Goal: Task Accomplishment & Management: Use online tool/utility

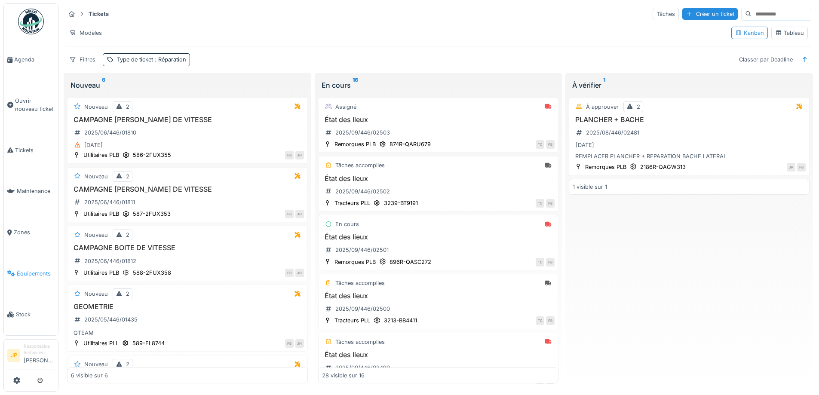
click at [27, 270] on span "Équipements" at bounding box center [36, 274] width 38 height 8
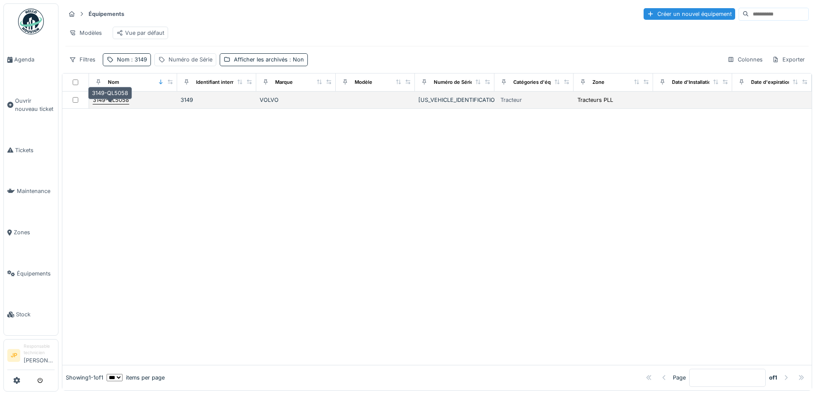
click at [120, 104] on div "3149-QL5058" at bounding box center [111, 100] width 36 height 8
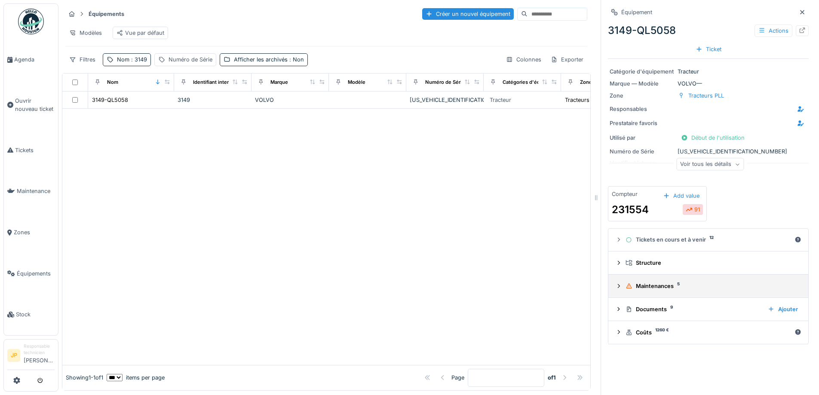
click at [648, 287] on div "Maintenances 5" at bounding box center [712, 286] width 172 height 8
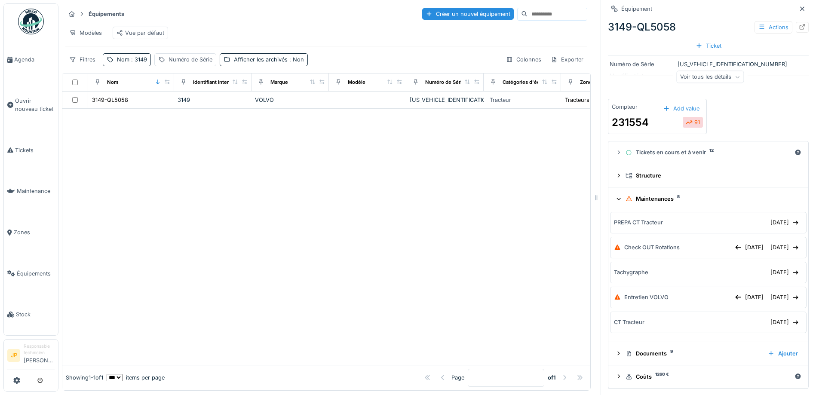
scroll to position [89, 0]
click at [767, 218] on div "[DATE]" at bounding box center [785, 222] width 36 height 12
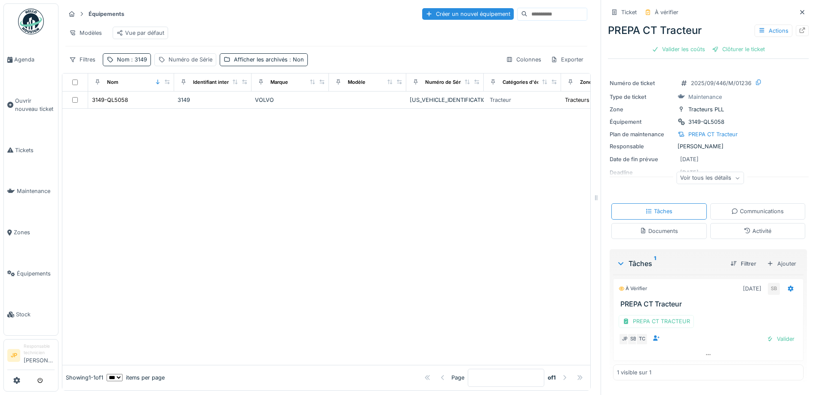
click at [744, 228] on div "Activité" at bounding box center [758, 231] width 28 height 8
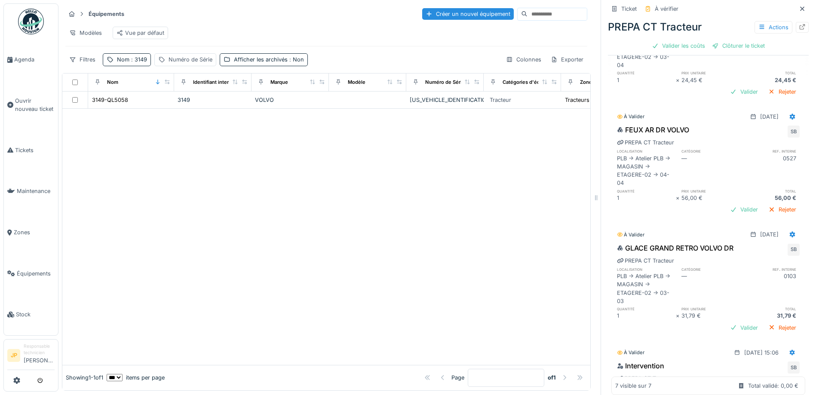
scroll to position [476, 0]
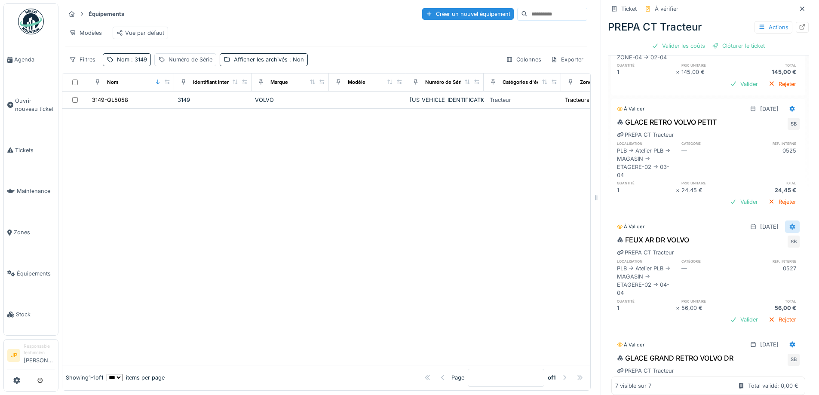
click at [790, 230] on icon at bounding box center [793, 227] width 6 height 6
click at [755, 270] on div "Supprimer" at bounding box center [757, 276] width 42 height 13
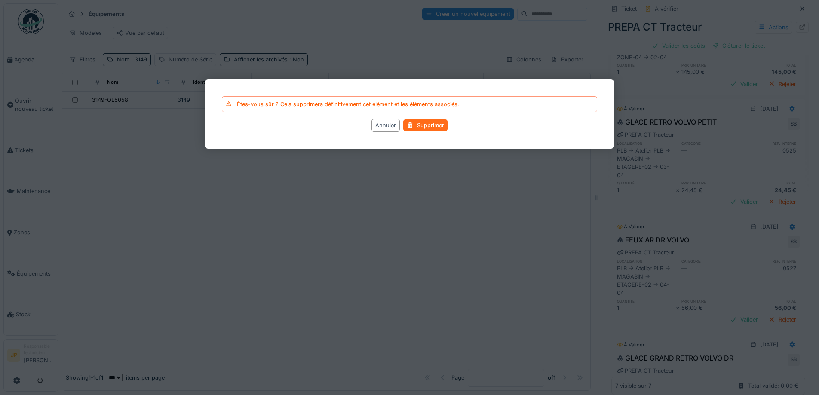
click at [415, 128] on div "Supprimer" at bounding box center [425, 126] width 44 height 12
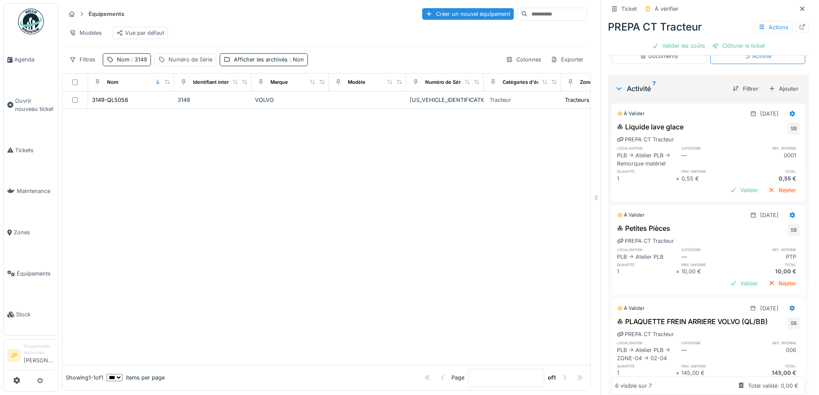
scroll to position [3, 0]
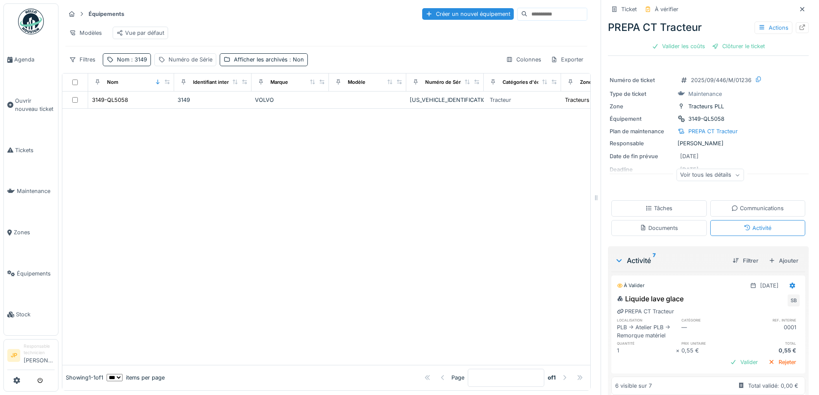
click at [652, 209] on div "Tâches" at bounding box center [659, 208] width 95 height 16
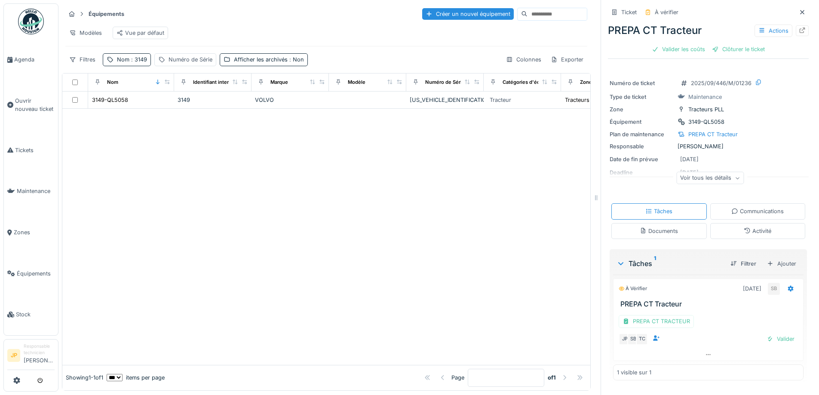
scroll to position [0, 0]
click at [784, 290] on div at bounding box center [791, 289] width 15 height 12
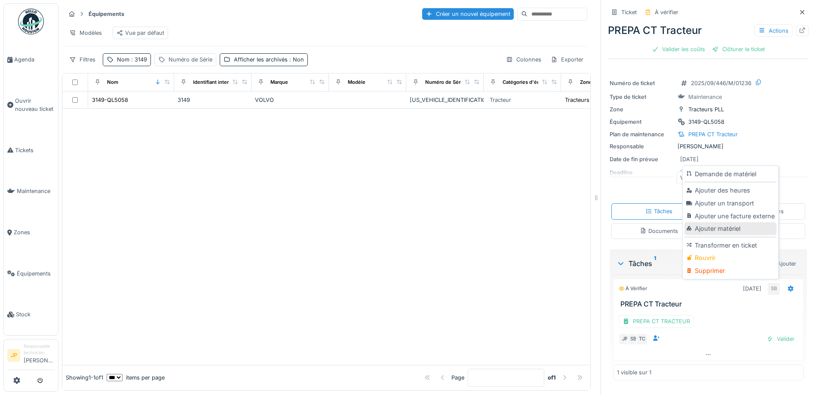
click at [727, 228] on div "Ajouter matériel" at bounding box center [731, 228] width 92 height 13
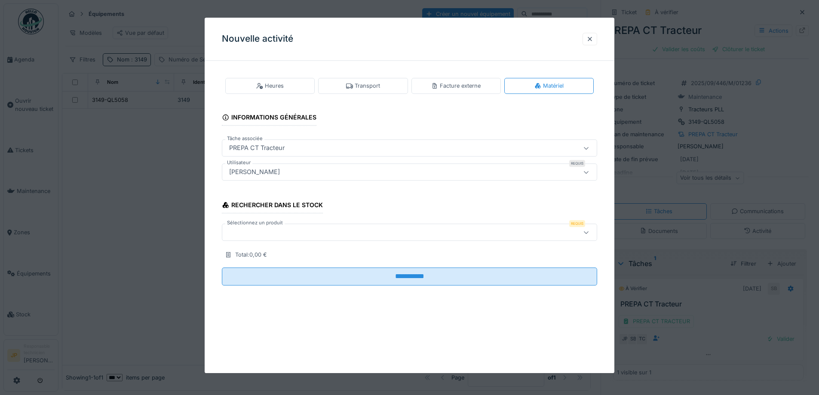
click at [276, 240] on div at bounding box center [409, 232] width 375 height 17
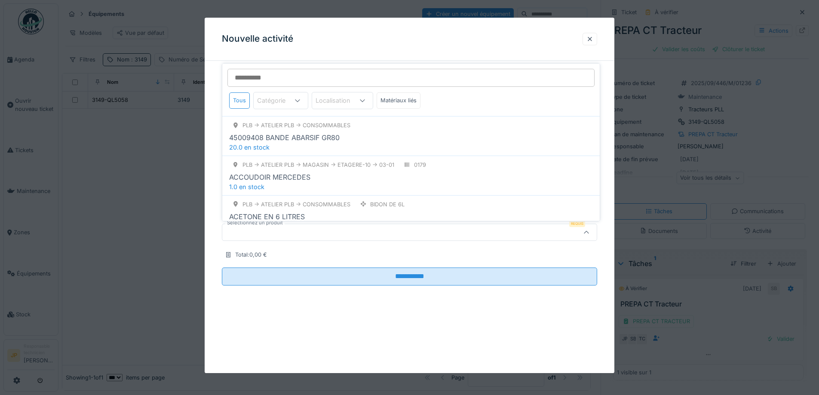
click at [271, 260] on div "Rechercher dans le stock Sélectionnez un produit Requis Total : 0,00 €" at bounding box center [409, 226] width 375 height 68
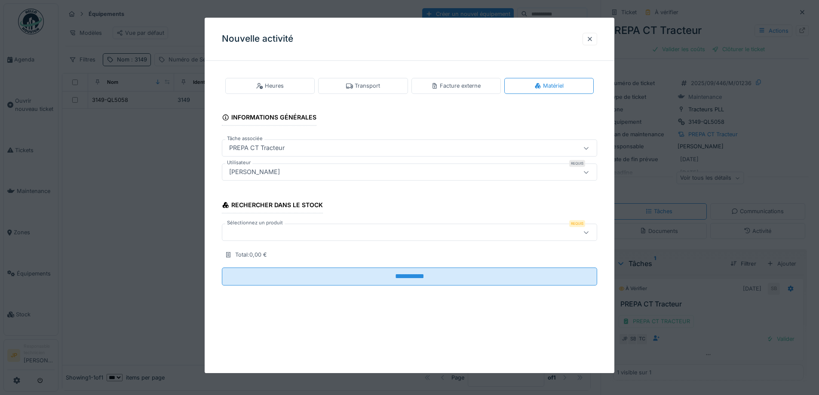
click at [270, 237] on div at bounding box center [388, 232] width 324 height 9
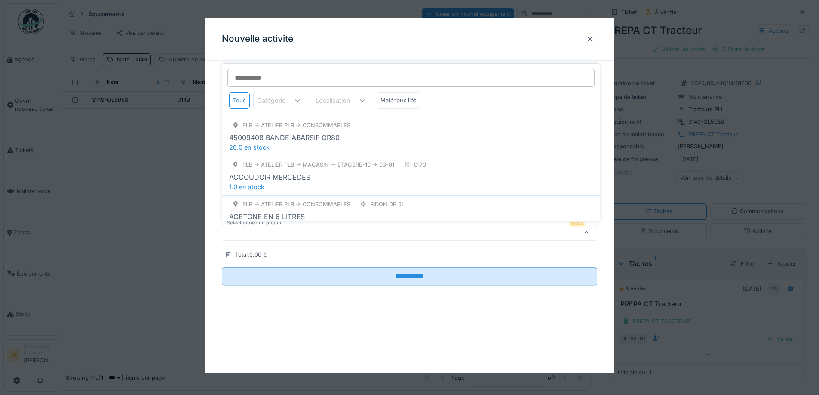
click at [265, 78] on input "Sélectionnez un produit" at bounding box center [410, 78] width 367 height 18
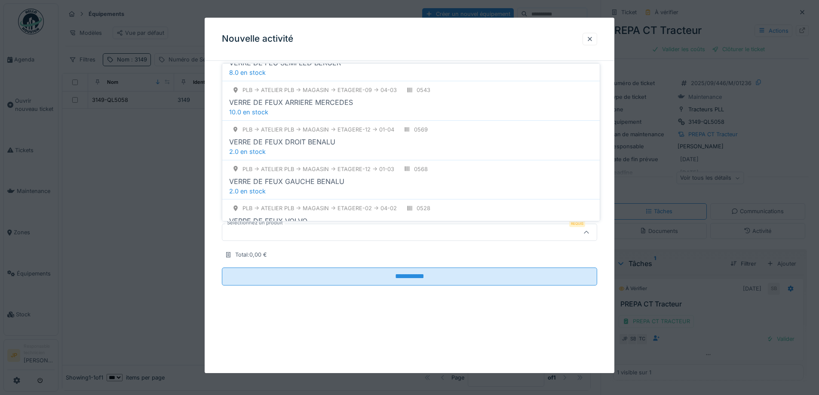
scroll to position [516, 0]
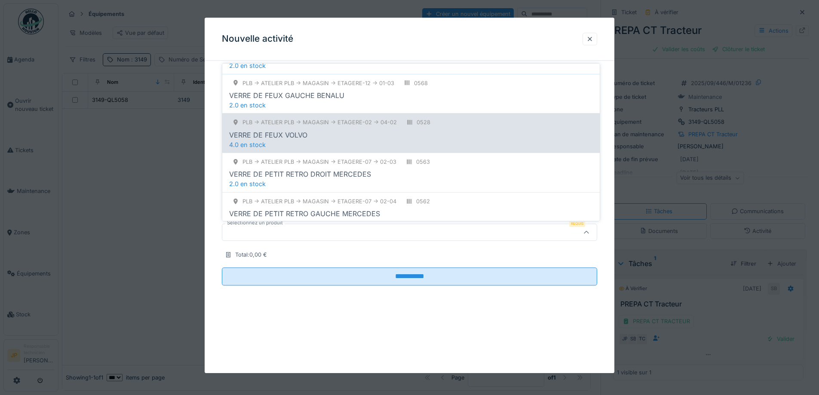
type input "*****"
click at [353, 136] on div "VERRE DE FEUX VOLVO" at bounding box center [411, 135] width 364 height 10
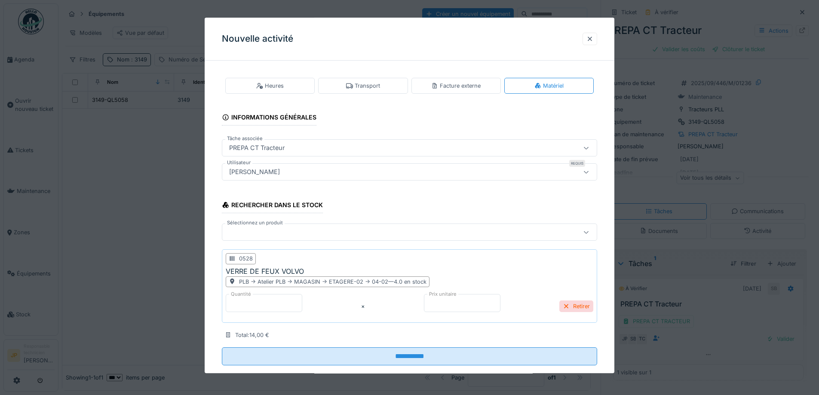
click at [270, 234] on div at bounding box center [388, 232] width 324 height 9
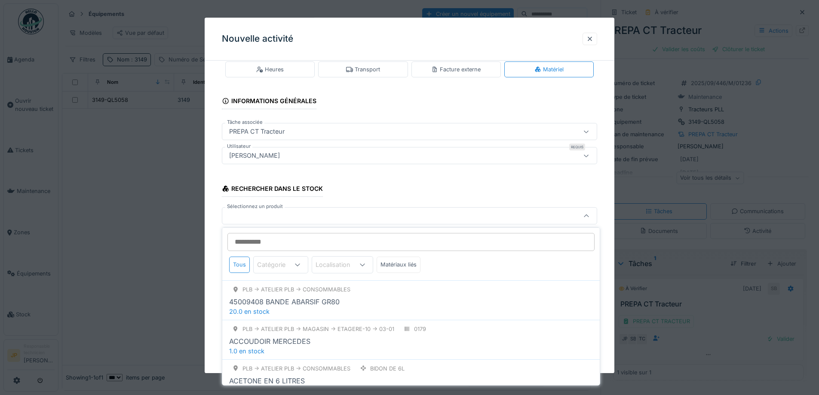
click at [265, 243] on input "Sélectionnez un produit" at bounding box center [410, 242] width 367 height 18
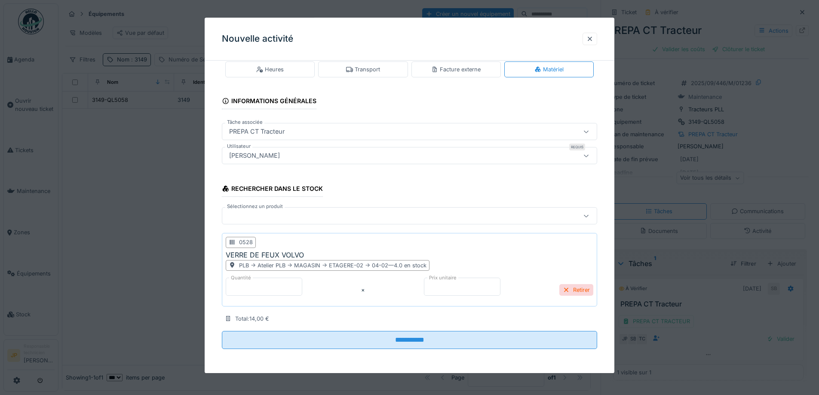
click at [538, 49] on div "Nouvelle activité" at bounding box center [410, 39] width 410 height 43
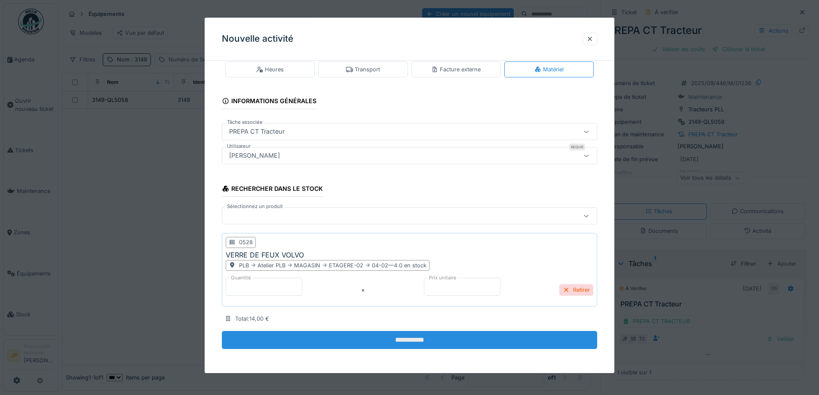
click at [412, 331] on fieldset "**********" at bounding box center [409, 203] width 375 height 305
click at [416, 344] on input "**********" at bounding box center [409, 340] width 375 height 18
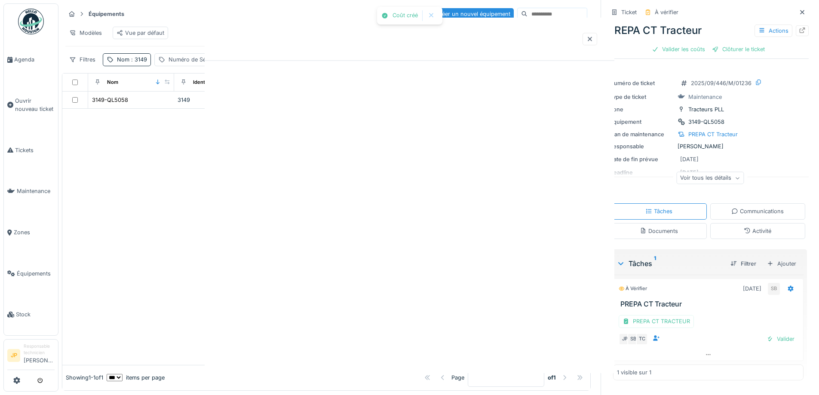
scroll to position [0, 0]
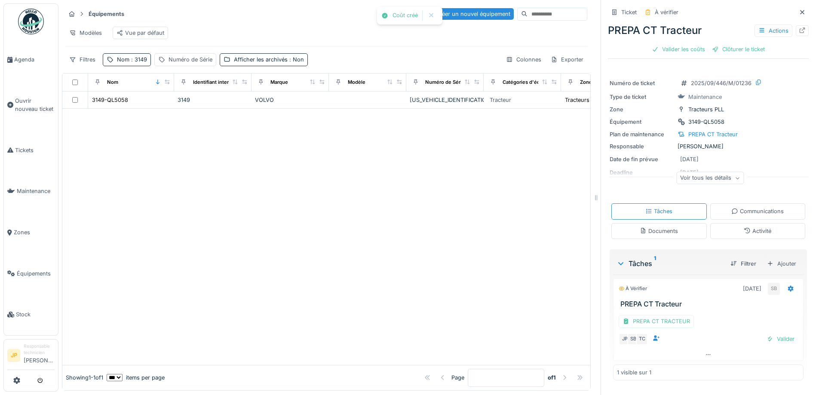
click at [744, 229] on div "Activité" at bounding box center [758, 231] width 28 height 8
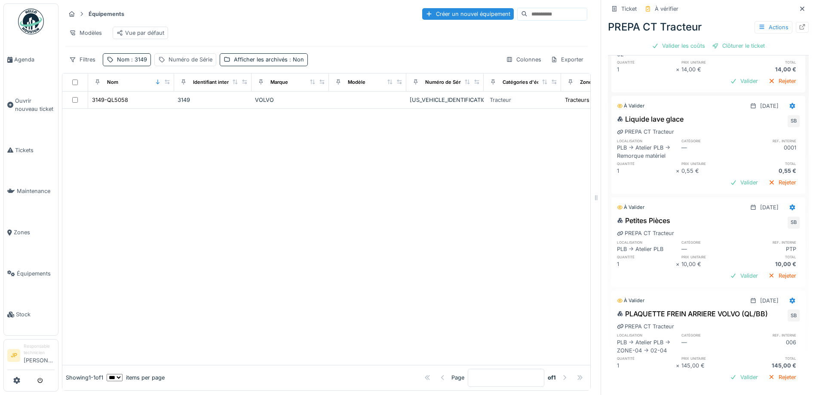
scroll to position [301, 0]
click at [790, 103] on icon at bounding box center [793, 106] width 6 height 6
click at [759, 120] on div "Modifier" at bounding box center [757, 126] width 42 height 13
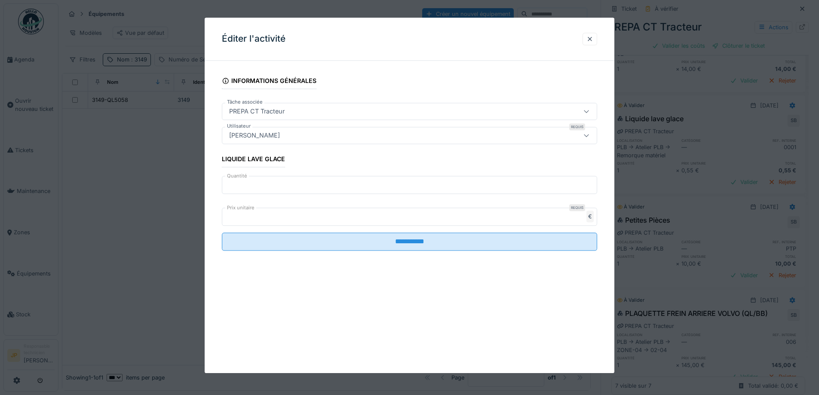
click at [271, 188] on input "*" at bounding box center [409, 185] width 375 height 18
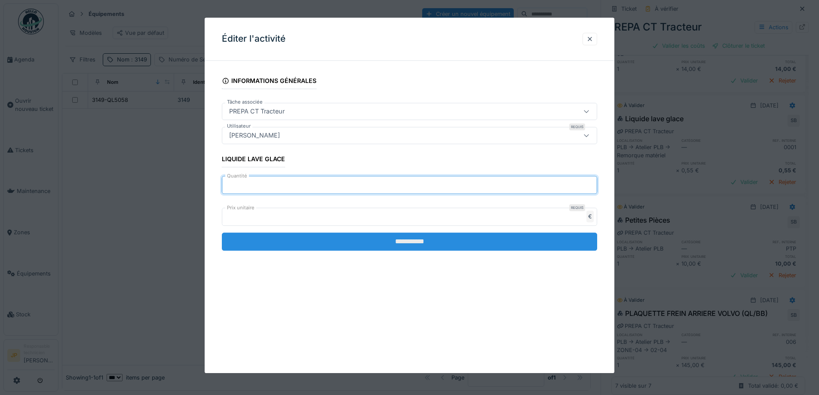
type input "**"
click at [385, 240] on input "**********" at bounding box center [409, 242] width 375 height 18
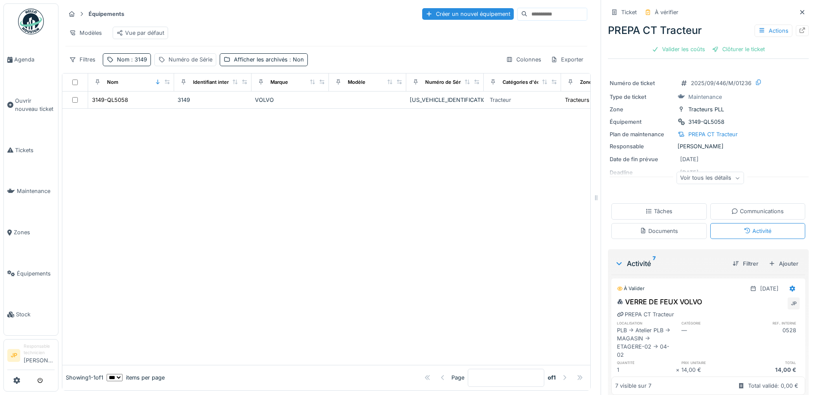
scroll to position [0, 0]
click at [659, 213] on div "Tâches" at bounding box center [658, 211] width 27 height 8
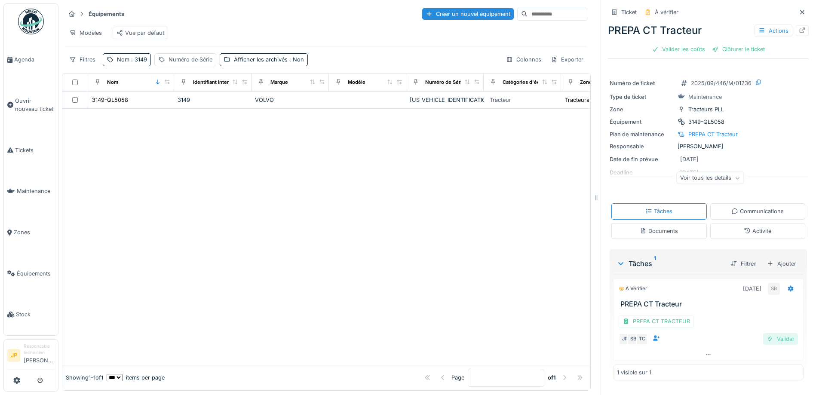
click at [780, 345] on div "Valider" at bounding box center [780, 339] width 35 height 12
click at [673, 51] on div "Valider les coûts" at bounding box center [678, 49] width 60 height 12
